Goal: Information Seeking & Learning: Learn about a topic

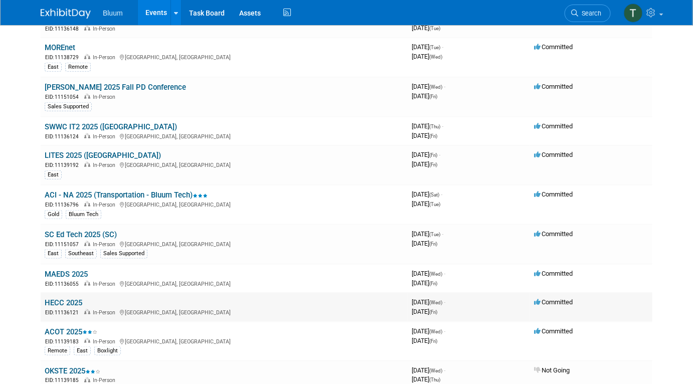
scroll to position [273, 0]
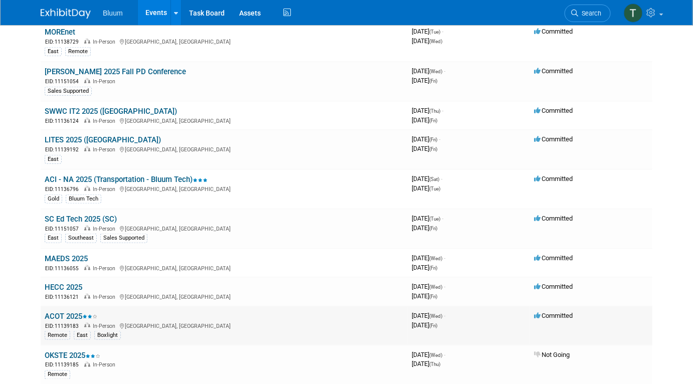
click at [72, 306] on td "ACOT 2025 EID: 11139183 In-Person [GEOGRAPHIC_DATA], [GEOGRAPHIC_DATA] Remote E…" at bounding box center [224, 326] width 367 height 40
click at [57, 312] on link "ACOT 2025" at bounding box center [71, 316] width 53 height 9
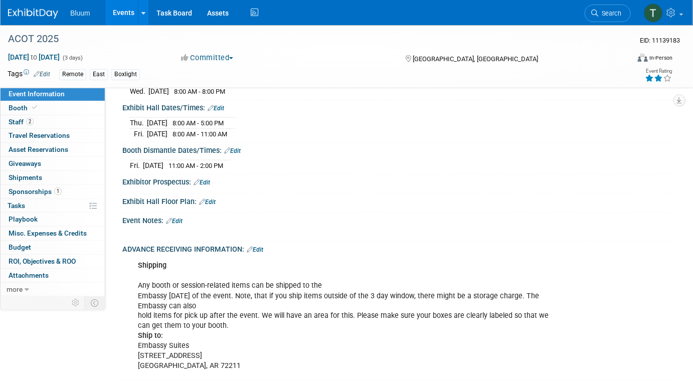
scroll to position [365, 0]
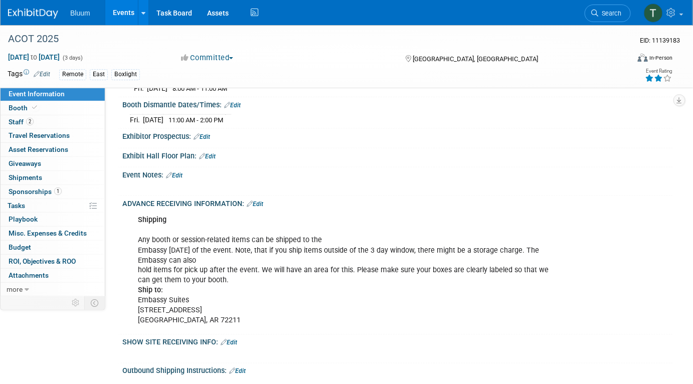
click at [223, 319] on div "Shipping Any booth or session-related items can be shipped to the Embassy withi…" at bounding box center [348, 270] width 435 height 121
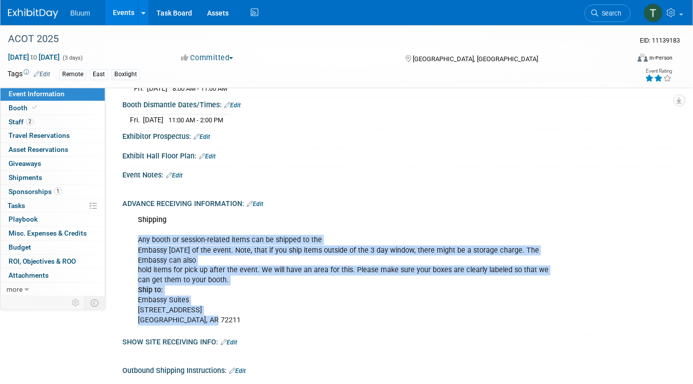
drag, startPoint x: 210, startPoint y: 315, endPoint x: 135, endPoint y: 228, distance: 114.5
click at [135, 228] on div "Shipping Any booth or session-related items can be shipped to the Embassy withi…" at bounding box center [348, 270] width 435 height 121
copy div "Any booth or session-related items can be shipped to the Embassy within 3 days …"
click at [55, 106] on link "Booth" at bounding box center [53, 108] width 104 height 14
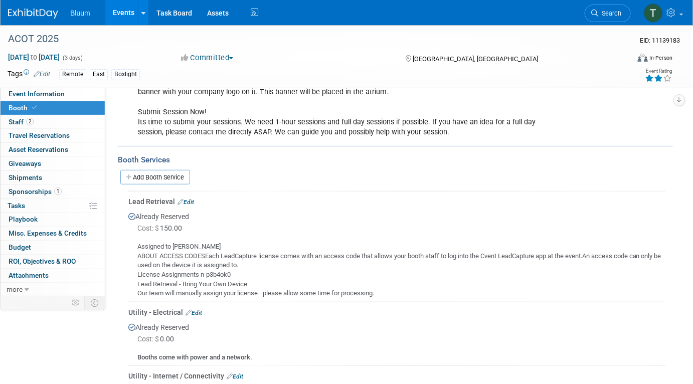
scroll to position [182, 0]
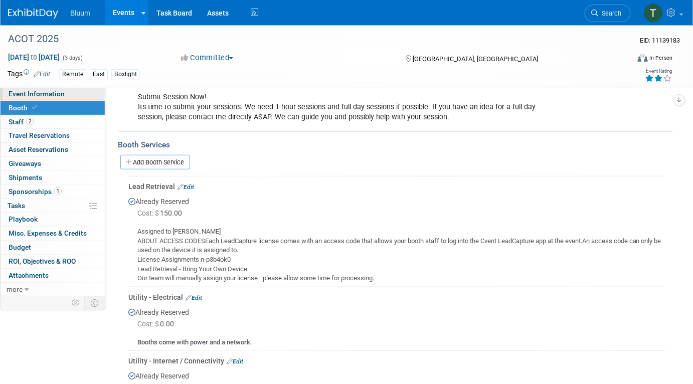
click at [39, 97] on span "Event Information" at bounding box center [37, 94] width 56 height 8
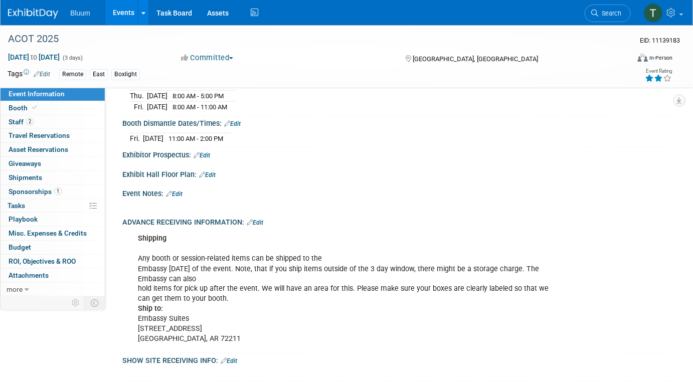
scroll to position [365, 0]
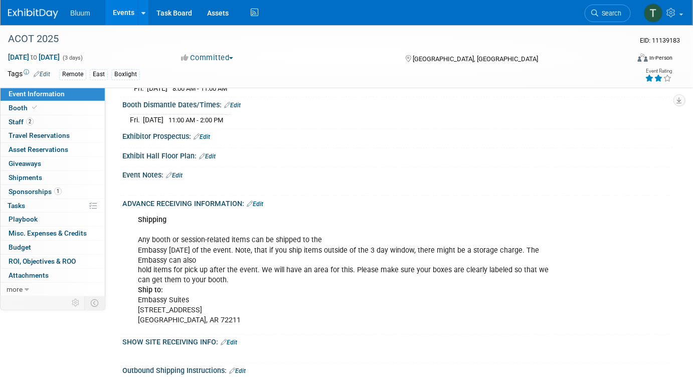
click at [211, 308] on div "Shipping Any booth or session-related items can be shipped to the Embassy withi…" at bounding box center [348, 270] width 435 height 121
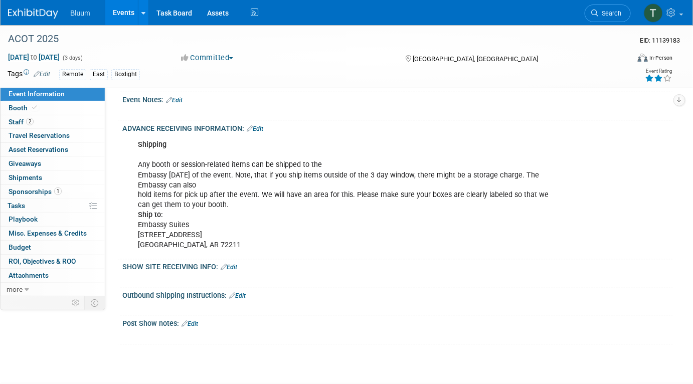
scroll to position [456, 0]
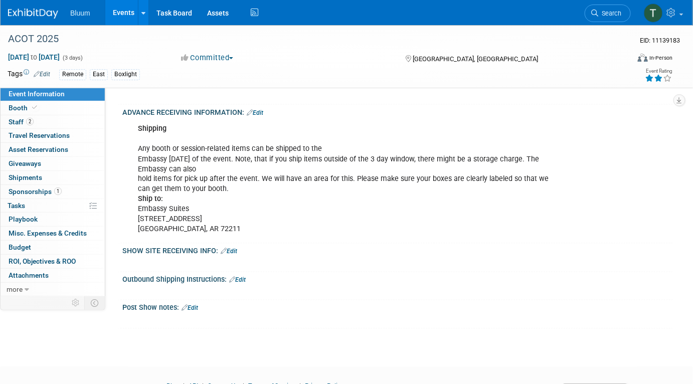
click at [207, 208] on div "Shipping Any booth or session-related items can be shipped to the Embassy withi…" at bounding box center [348, 179] width 435 height 121
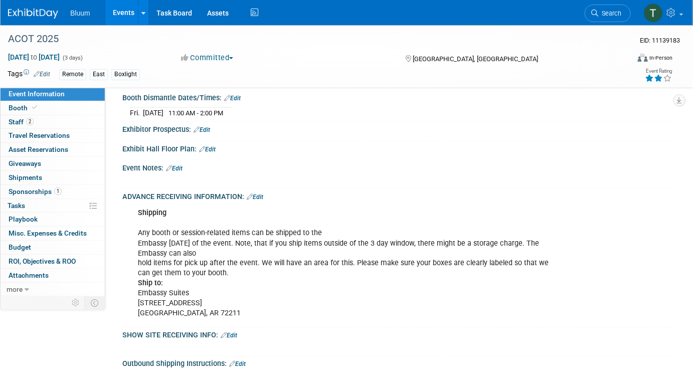
scroll to position [453, 0]
